Goal: Task Accomplishment & Management: Manage account settings

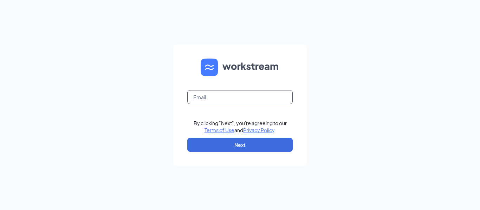
click at [232, 99] on input "text" at bounding box center [239, 97] width 105 height 14
drag, startPoint x: 224, startPoint y: 96, endPoint x: 183, endPoint y: 71, distance: 48.0
click at [183, 71] on form "Email field is required By clicking "Next", you're agreeing to our Terms of Use…" at bounding box center [239, 106] width 133 height 122
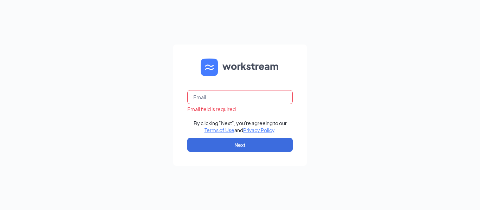
click at [212, 103] on input "text" at bounding box center [239, 97] width 105 height 14
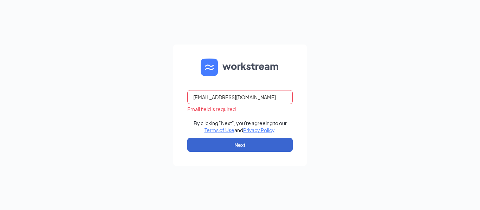
type input "mauricethomas@chickfila.com"
click at [231, 145] on button "Next" at bounding box center [239, 145] width 105 height 14
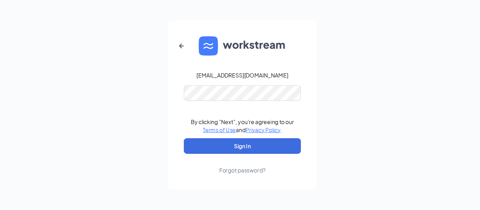
click at [209, 86] on form "mauricethomas@chickfila.com By clicking "Next", you're agreeing to our Terms of…" at bounding box center [239, 105] width 133 height 152
click at [261, 79] on div "mauricethomas@chickfila.com" at bounding box center [240, 78] width 83 height 7
click at [182, 52] on icon "ArrowLeftNew" at bounding box center [185, 52] width 8 height 8
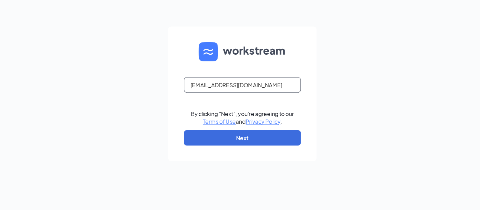
click at [255, 97] on input "mauricethomas@chickfila.com" at bounding box center [239, 97] width 105 height 14
click at [255, 97] on input "mauricethomas@chickfilacrom" at bounding box center [239, 97] width 105 height 14
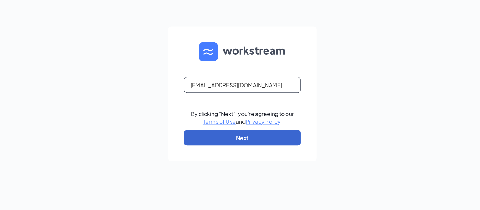
type input "mauricethomas@chickfilaroseville.com"
click at [273, 148] on button "Next" at bounding box center [239, 145] width 105 height 14
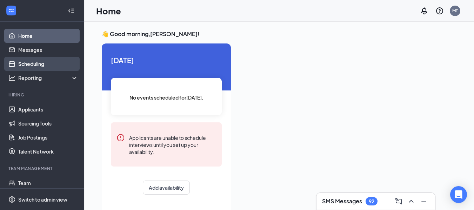
click at [18, 62] on link "Scheduling" at bounding box center [48, 64] width 60 height 14
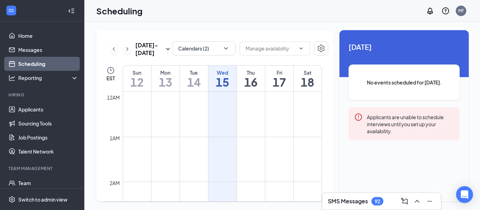
scroll to position [345, 0]
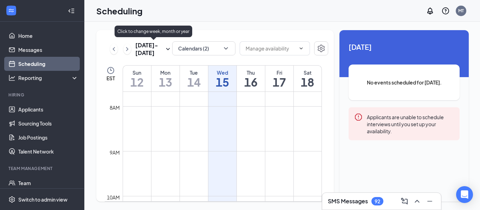
click at [169, 48] on icon "SmallChevronDown" at bounding box center [168, 49] width 8 height 8
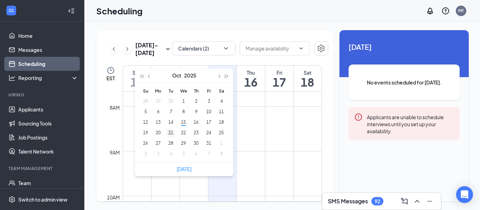
type input "[DATE]"
click at [170, 130] on div "21" at bounding box center [170, 133] width 8 height 8
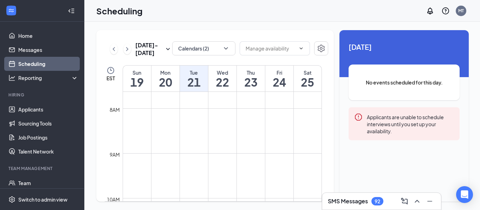
scroll to position [343, 0]
drag, startPoint x: 195, startPoint y: 124, endPoint x: 233, endPoint y: 59, distance: 75.4
click at [233, 59] on div "[DATE] - [DATE] Calendars (2) EST Sun 19 Mon 20 Tue 21 Wed 22 Thu 23 Fri 24 Sat…" at bounding box center [214, 116] width 237 height 172
click at [286, 49] on input "text" at bounding box center [270, 49] width 50 height 8
click at [223, 46] on icon "ChevronDown" at bounding box center [225, 48] width 7 height 7
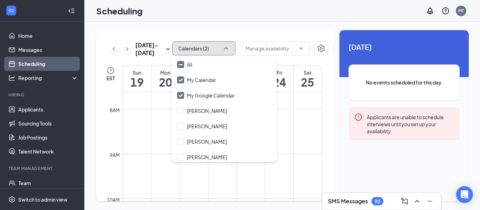
click at [223, 46] on icon "ChevronUp" at bounding box center [225, 48] width 7 height 7
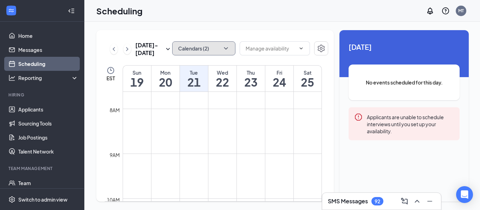
click at [189, 164] on td at bounding box center [222, 159] width 199 height 11
click at [191, 156] on td at bounding box center [222, 159] width 199 height 11
click at [181, 154] on td at bounding box center [222, 159] width 199 height 11
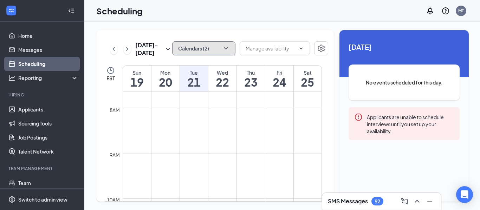
click at [181, 154] on td at bounding box center [222, 159] width 199 height 11
click at [186, 154] on td at bounding box center [222, 159] width 199 height 11
drag, startPoint x: 185, startPoint y: 153, endPoint x: 187, endPoint y: 162, distance: 8.2
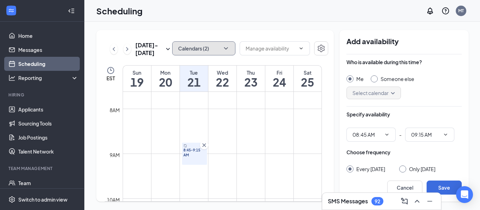
drag, startPoint x: 190, startPoint y: 144, endPoint x: 189, endPoint y: 152, distance: 7.8
click at [189, 152] on div "8:45-9:15 AM" at bounding box center [194, 154] width 25 height 22
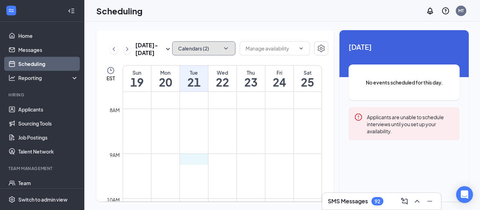
drag, startPoint x: 185, startPoint y: 157, endPoint x: 185, endPoint y: 163, distance: 5.7
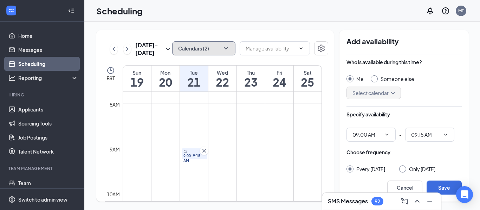
scroll to position [345, 0]
click at [202, 156] on icon "Cross" at bounding box center [204, 154] width 7 height 7
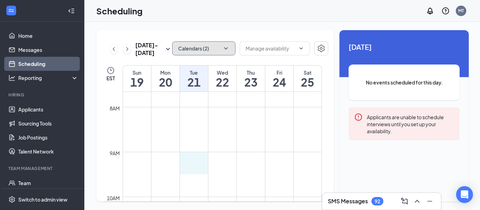
drag, startPoint x: 194, startPoint y: 153, endPoint x: 192, endPoint y: 165, distance: 11.7
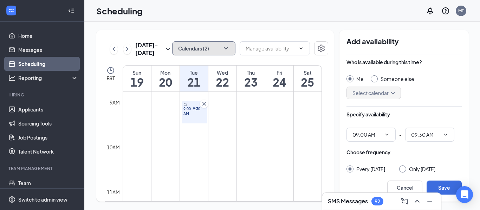
scroll to position [403, 0]
click at [189, 128] on td at bounding box center [222, 132] width 199 height 11
click at [189, 125] on td at bounding box center [222, 121] width 199 height 11
click at [190, 123] on td at bounding box center [222, 121] width 199 height 11
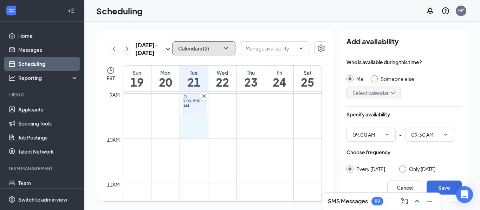
drag, startPoint x: 190, startPoint y: 123, endPoint x: 194, endPoint y: 135, distance: 12.4
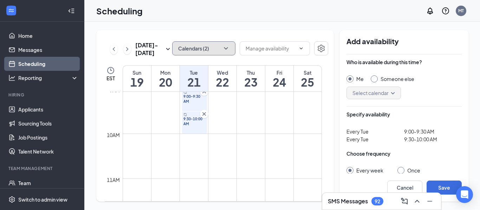
scroll to position [408, 0]
drag, startPoint x: 190, startPoint y: 141, endPoint x: 190, endPoint y: 151, distance: 10.2
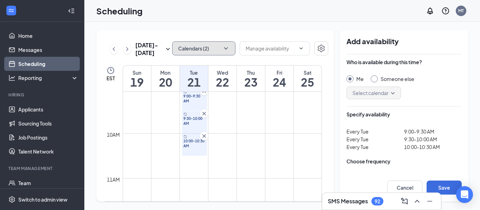
drag, startPoint x: 193, startPoint y: 135, endPoint x: 193, endPoint y: 138, distance: 3.9
click at [193, 138] on div "10:00-10:30 AM" at bounding box center [194, 145] width 25 height 22
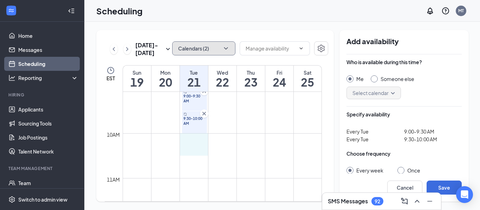
drag, startPoint x: 190, startPoint y: 142, endPoint x: 189, endPoint y: 151, distance: 9.9
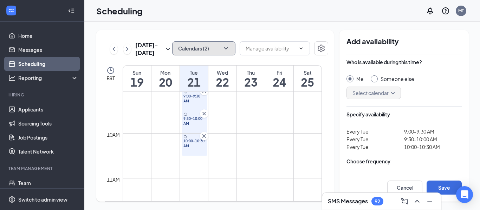
click at [186, 137] on icon "Sync" at bounding box center [185, 137] width 4 height 4
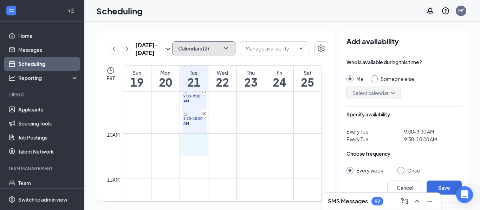
drag, startPoint x: 186, startPoint y: 137, endPoint x: 188, endPoint y: 146, distance: 9.6
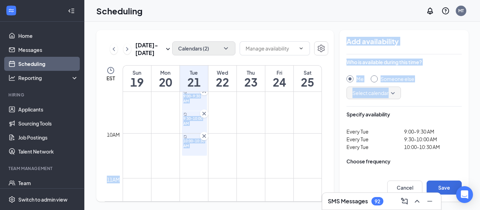
drag, startPoint x: 434, startPoint y: 109, endPoint x: 269, endPoint y: 140, distance: 167.7
click at [269, 140] on div "[DATE] - [DATE] Calendars (2) Delete all availability EST Sun 19 Mon 20 Tue 21 …" at bounding box center [282, 116] width 372 height 172
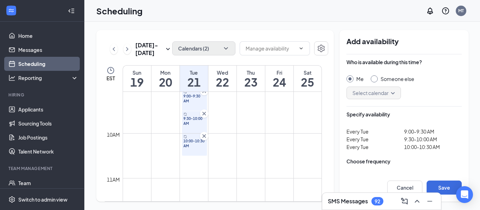
click at [279, 128] on td at bounding box center [222, 127] width 199 height 11
click at [297, 9] on div "Scheduling MT" at bounding box center [281, 11] width 395 height 22
click at [408, 140] on span "9:30-10:00 AM" at bounding box center [433, 140] width 58 height 8
click at [408, 139] on span "9:30-10:00 AM" at bounding box center [433, 140] width 58 height 8
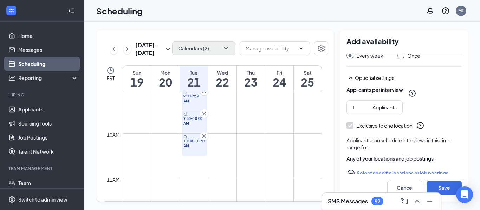
scroll to position [128, 0]
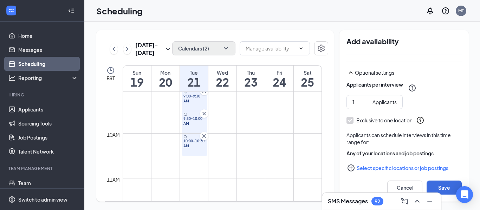
click at [203, 114] on icon "Cross" at bounding box center [204, 113] width 7 height 7
click at [201, 136] on icon "Cross" at bounding box center [204, 136] width 7 height 7
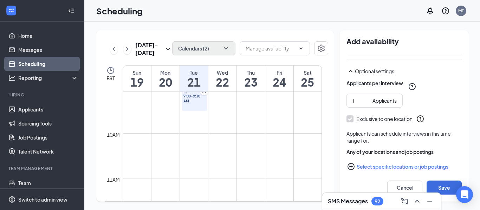
scroll to position [126, 0]
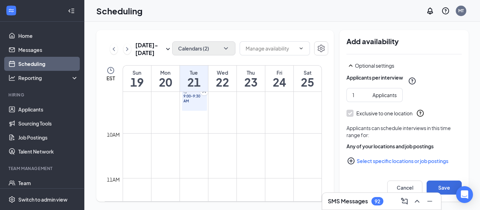
click at [183, 124] on td at bounding box center [222, 127] width 199 height 11
click at [183, 122] on td at bounding box center [222, 116] width 199 height 11
click at [183, 122] on td at bounding box center [222, 127] width 199 height 11
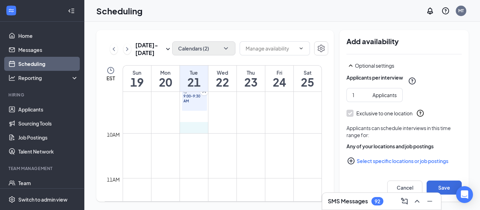
drag, startPoint x: 183, startPoint y: 122, endPoint x: 183, endPoint y: 128, distance: 5.6
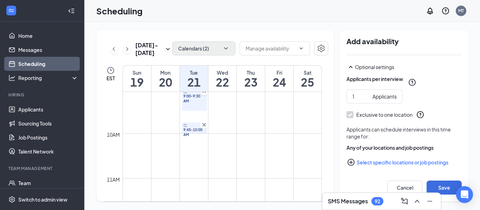
scroll to position [120, 0]
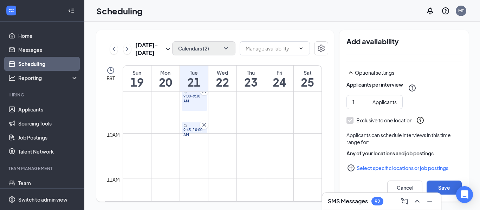
click at [230, 124] on td at bounding box center [222, 127] width 199 height 11
click at [205, 124] on icon "Cross" at bounding box center [204, 125] width 7 height 7
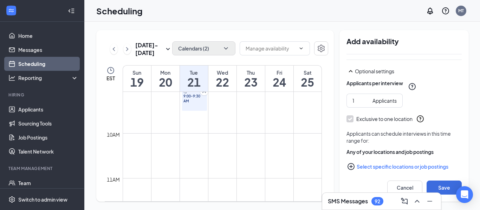
scroll to position [126, 0]
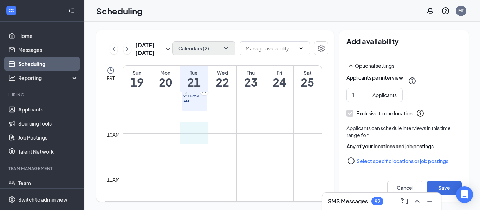
drag, startPoint x: 189, startPoint y: 126, endPoint x: 189, endPoint y: 137, distance: 11.2
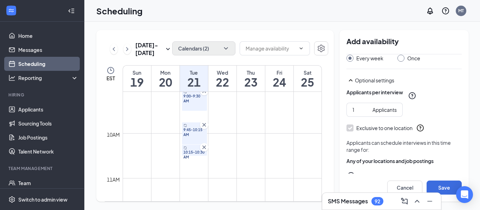
scroll to position [128, 0]
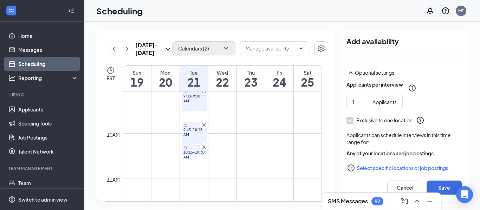
click at [204, 146] on icon "Cross" at bounding box center [204, 147] width 7 height 7
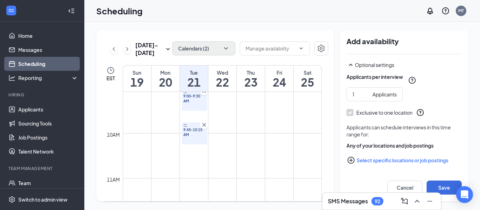
scroll to position [120, 0]
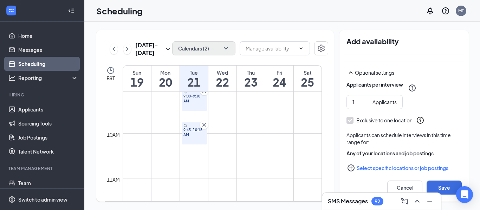
click at [204, 146] on td at bounding box center [222, 150] width 199 height 11
drag, startPoint x: 186, startPoint y: 161, endPoint x: 186, endPoint y: 169, distance: 8.8
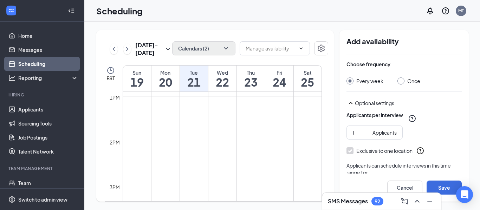
scroll to position [98, 0]
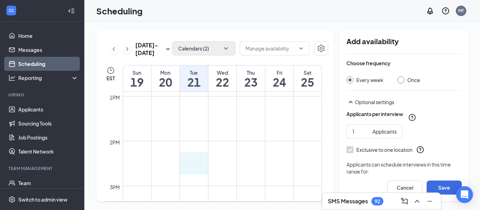
drag, startPoint x: 181, startPoint y: 158, endPoint x: 179, endPoint y: 166, distance: 7.9
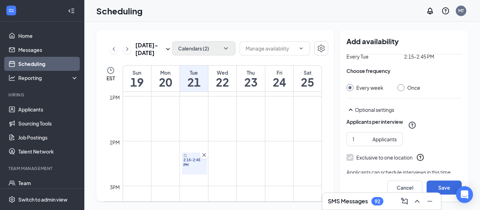
scroll to position [106, 0]
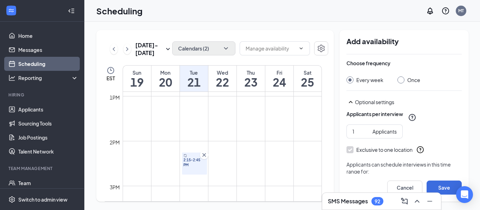
click at [205, 155] on icon "Cross" at bounding box center [204, 155] width 7 height 7
drag, startPoint x: 190, startPoint y: 170, endPoint x: 190, endPoint y: 182, distance: 11.2
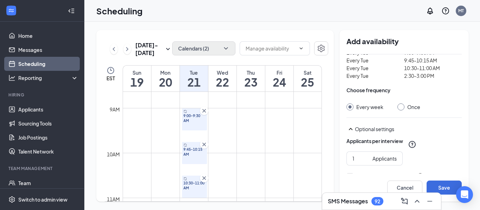
scroll to position [78, 0]
drag, startPoint x: 218, startPoint y: 110, endPoint x: 215, endPoint y: 126, distance: 16.1
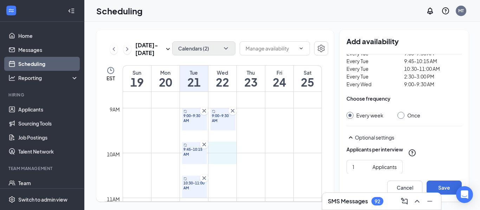
drag, startPoint x: 216, startPoint y: 145, endPoint x: 217, endPoint y: 156, distance: 11.6
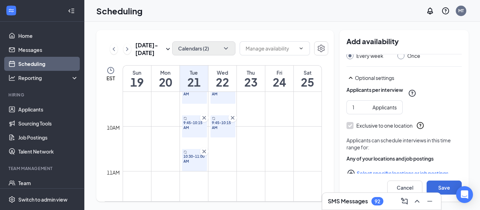
scroll to position [417, 0]
drag, startPoint x: 218, startPoint y: 150, endPoint x: 217, endPoint y: 164, distance: 14.1
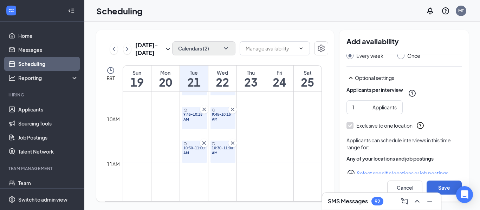
scroll to position [424, 0]
click at [202, 143] on icon "Cross" at bounding box center [204, 142] width 7 height 7
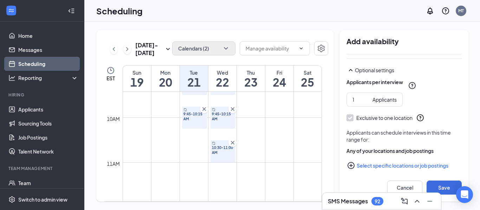
scroll to position [146, 0]
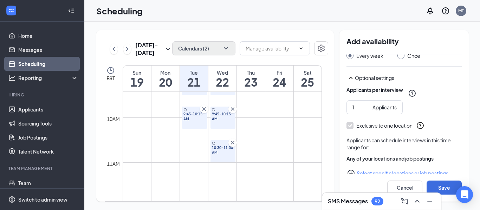
click at [233, 143] on icon "Cross" at bounding box center [232, 143] width 4 height 4
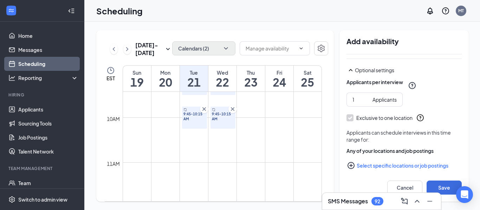
scroll to position [138, 0]
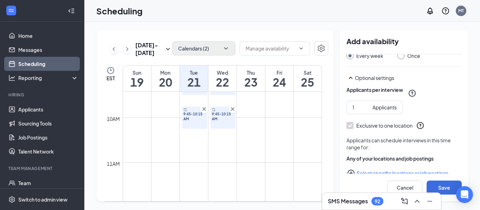
click at [197, 134] on td at bounding box center [222, 134] width 199 height 11
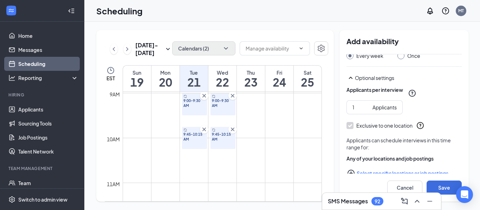
scroll to position [402, 0]
drag, startPoint x: 190, startPoint y: 155, endPoint x: 191, endPoint y: 168, distance: 13.0
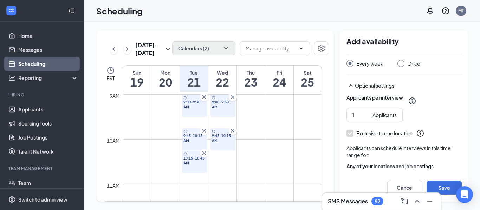
scroll to position [146, 0]
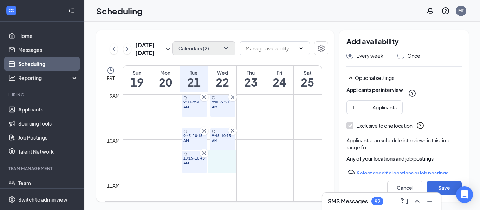
drag, startPoint x: 221, startPoint y: 151, endPoint x: 221, endPoint y: 165, distance: 13.7
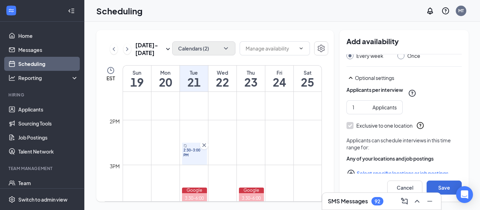
scroll to position [601, 0]
drag, startPoint x: 218, startPoint y: 144, endPoint x: 219, endPoint y: 159, distance: 14.8
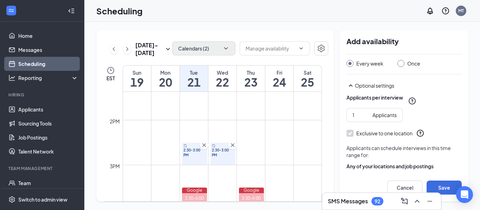
scroll to position [161, 0]
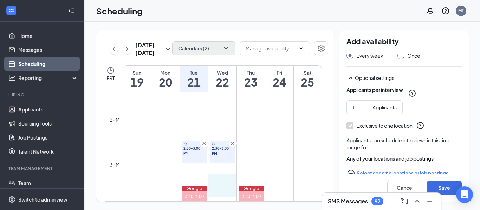
drag, startPoint x: 215, startPoint y: 177, endPoint x: 215, endPoint y: 187, distance: 10.2
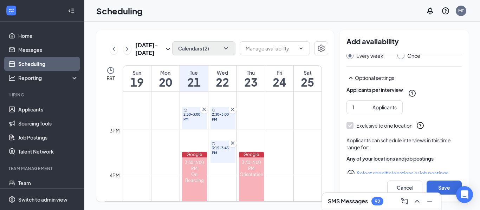
scroll to position [637, 0]
click at [291, 150] on td at bounding box center [222, 145] width 199 height 11
click at [215, 175] on td at bounding box center [222, 179] width 199 height 11
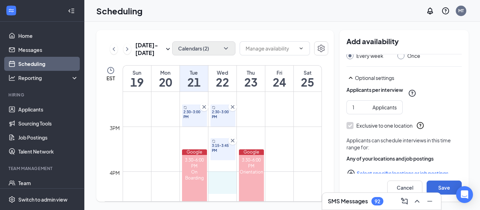
scroll to position [640, 0]
drag, startPoint x: 215, startPoint y: 175, endPoint x: 219, endPoint y: 184, distance: 10.2
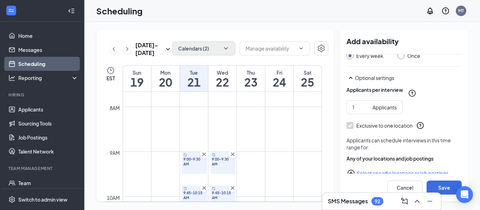
scroll to position [344, 0]
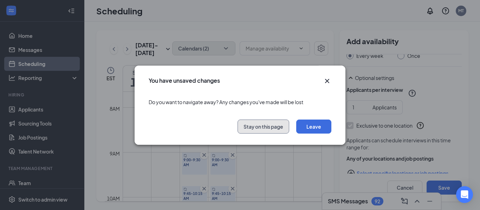
click at [267, 131] on button "Stay on this page" at bounding box center [263, 127] width 52 height 14
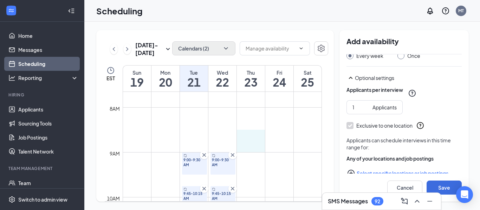
drag, startPoint x: 253, startPoint y: 139, endPoint x: 253, endPoint y: 148, distance: 8.8
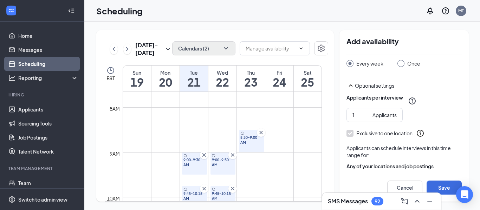
scroll to position [184, 0]
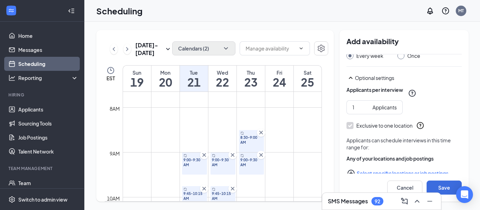
click at [248, 166] on span "9:00-9:30 AM" at bounding box center [251, 163] width 22 height 10
click at [260, 154] on td at bounding box center [222, 157] width 199 height 11
drag, startPoint x: 251, startPoint y: 169, endPoint x: 251, endPoint y: 175, distance: 6.3
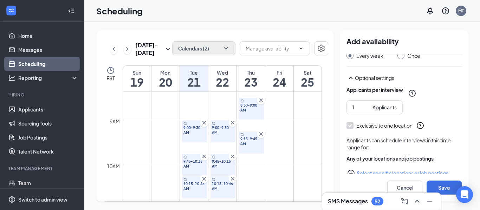
scroll to position [378, 0]
drag, startPoint x: 250, startPoint y: 166, endPoint x: 249, endPoint y: 175, distance: 9.2
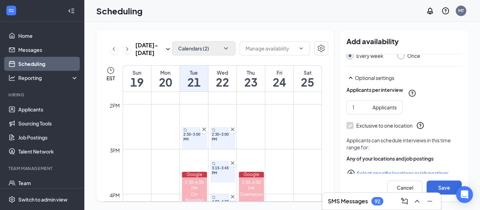
scroll to position [617, 0]
drag, startPoint x: 247, startPoint y: 131, endPoint x: 247, endPoint y: 142, distance: 10.2
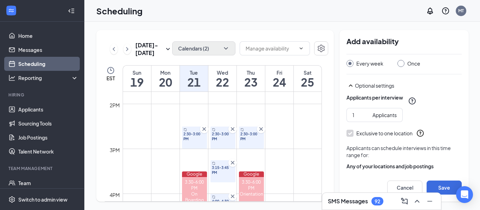
scroll to position [208, 0]
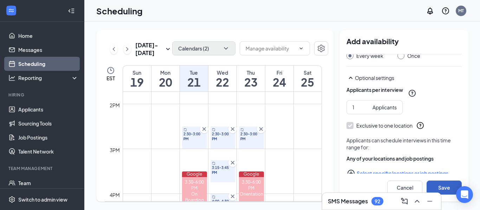
click at [442, 186] on button "Save" at bounding box center [443, 188] width 35 height 14
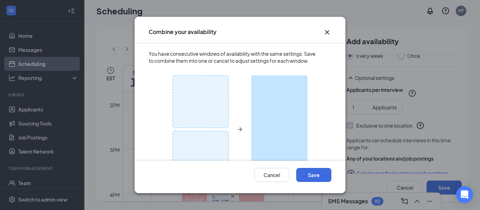
click at [325, 35] on icon "Cross" at bounding box center [327, 32] width 8 height 8
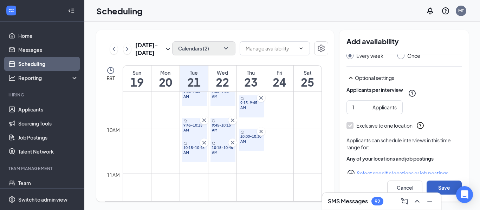
scroll to position [420, 0]
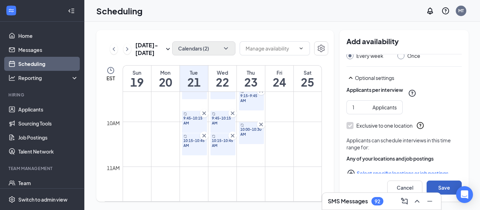
click at [448, 185] on button "Save" at bounding box center [443, 188] width 35 height 14
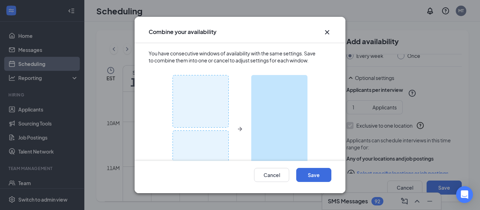
scroll to position [37, 0]
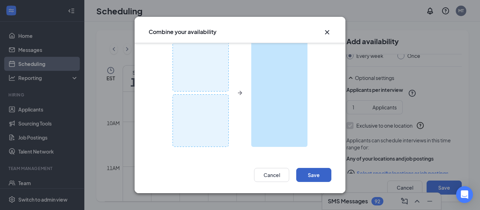
click at [316, 177] on button "Save" at bounding box center [313, 175] width 35 height 14
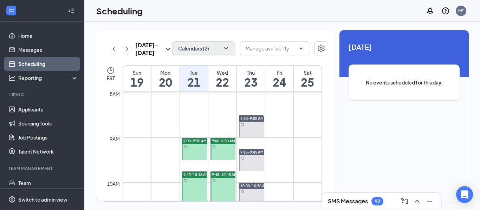
scroll to position [373, 0]
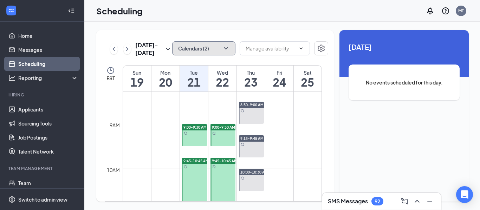
click at [226, 50] on icon "ChevronDown" at bounding box center [225, 48] width 7 height 7
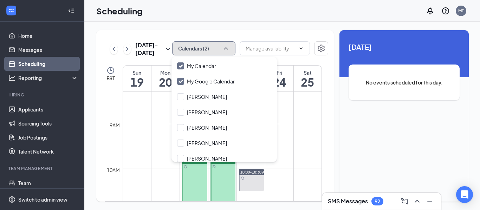
scroll to position [18, 0]
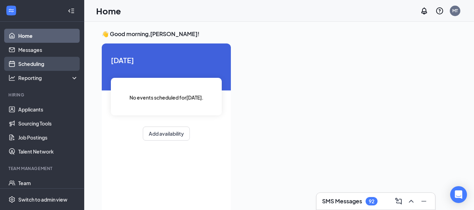
click at [33, 65] on link "Scheduling" at bounding box center [48, 64] width 60 height 14
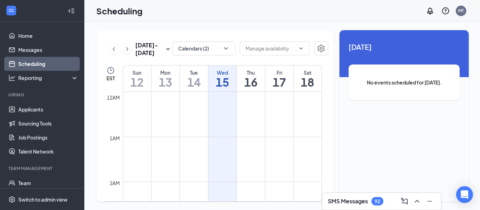
scroll to position [345, 0]
click at [229, 46] on button "Calendars (2)" at bounding box center [203, 48] width 63 height 14
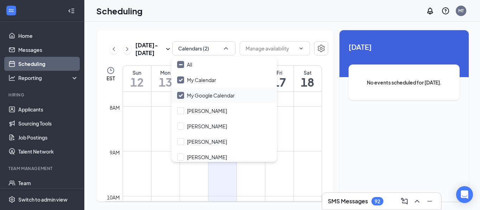
click at [178, 97] on input "My Google Calendar" at bounding box center [206, 95] width 58 height 7
click at [182, 97] on input "My Google Calendar" at bounding box center [206, 95] width 58 height 7
checkbox input "true"
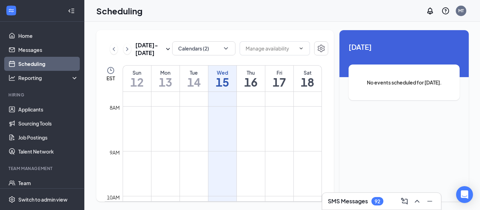
click at [386, 157] on div "Unavailable in basic plan [DATE] No events scheduled for [DATE]." at bounding box center [403, 116] width 129 height 172
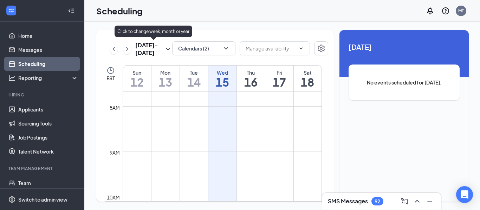
click at [168, 51] on icon "SmallChevronDown" at bounding box center [168, 49] width 8 height 8
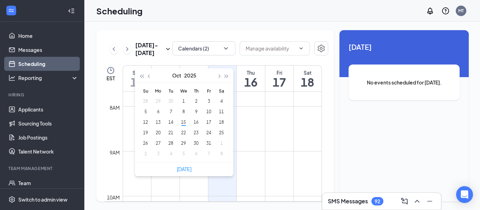
type input "[DATE]"
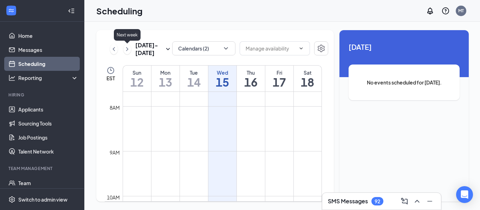
click at [128, 50] on icon "ChevronRight" at bounding box center [127, 49] width 7 height 8
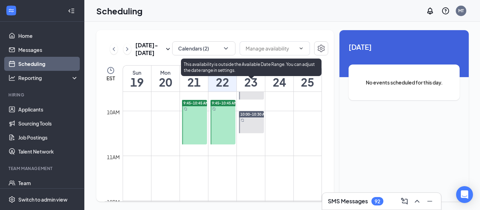
scroll to position [431, 0]
